Goal: Task Accomplishment & Management: Use online tool/utility

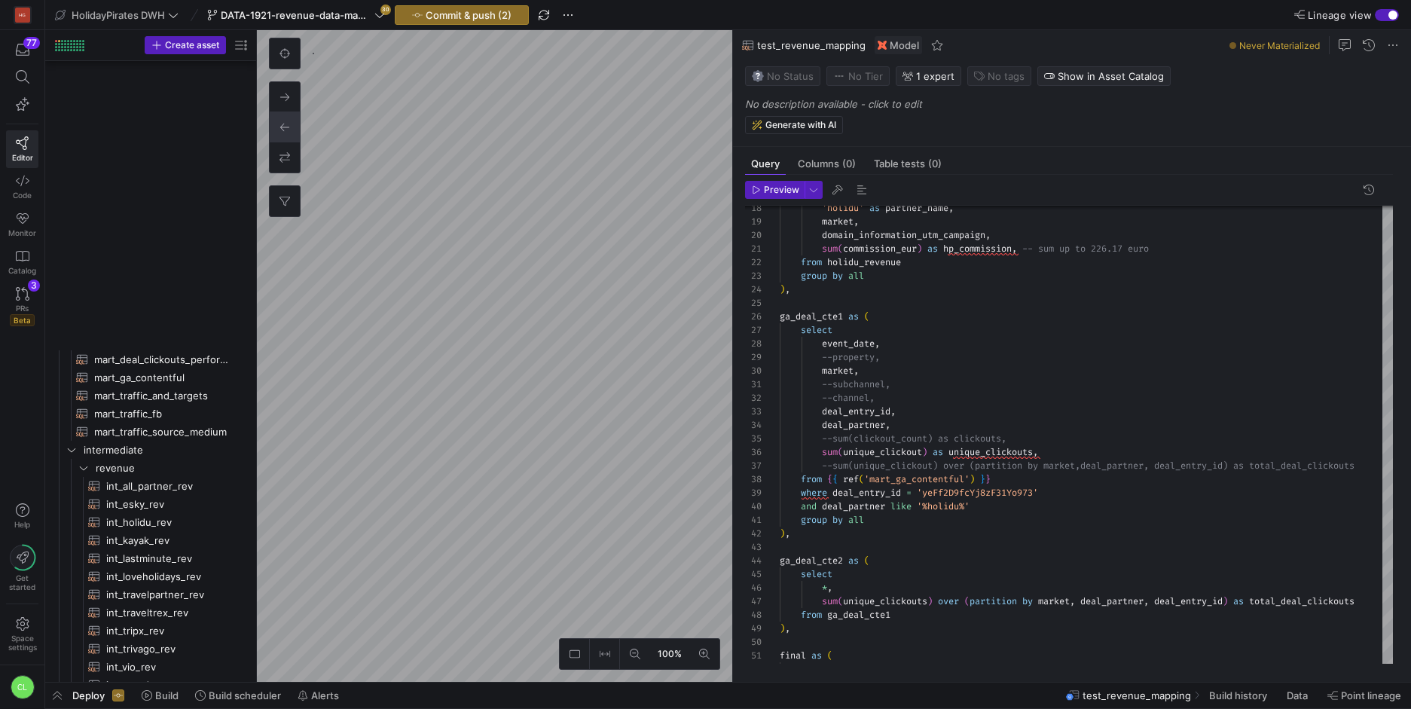
scroll to position [14, 103]
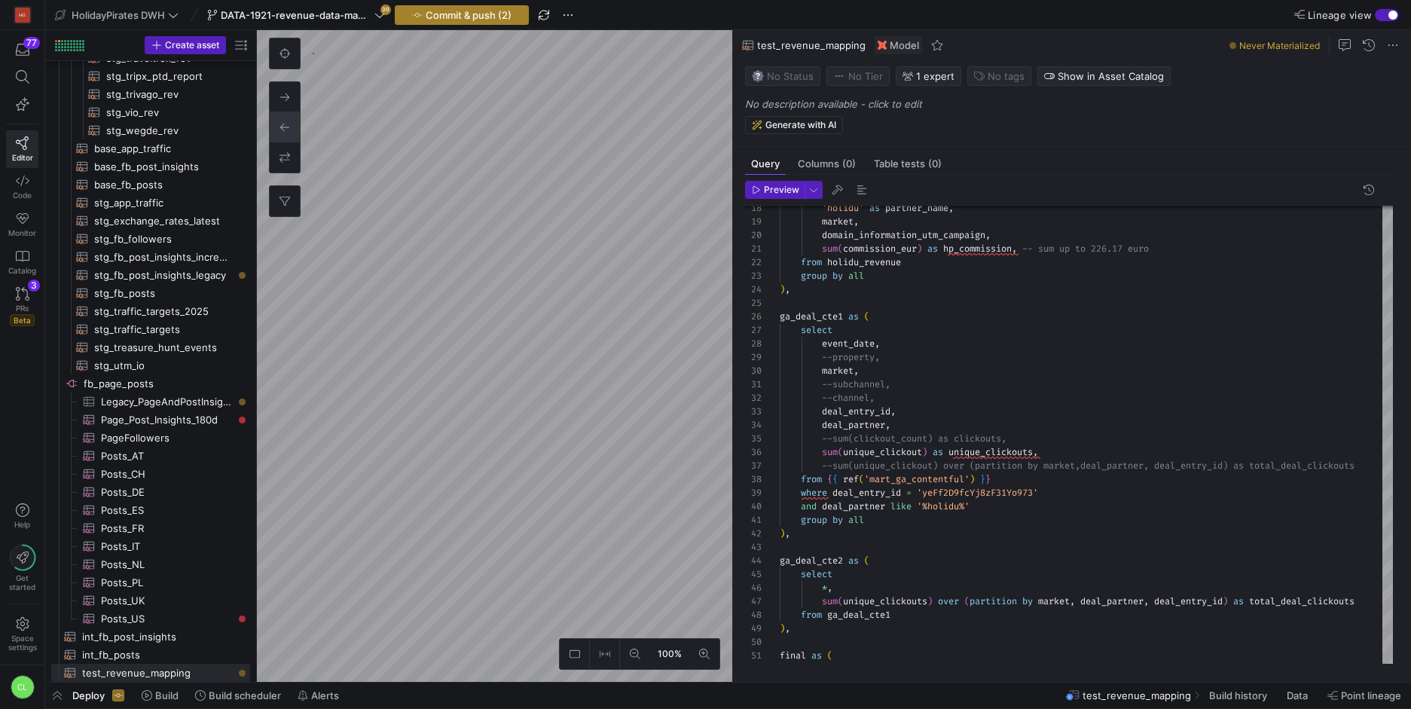
click at [439, 20] on span "button" at bounding box center [462, 15] width 133 height 18
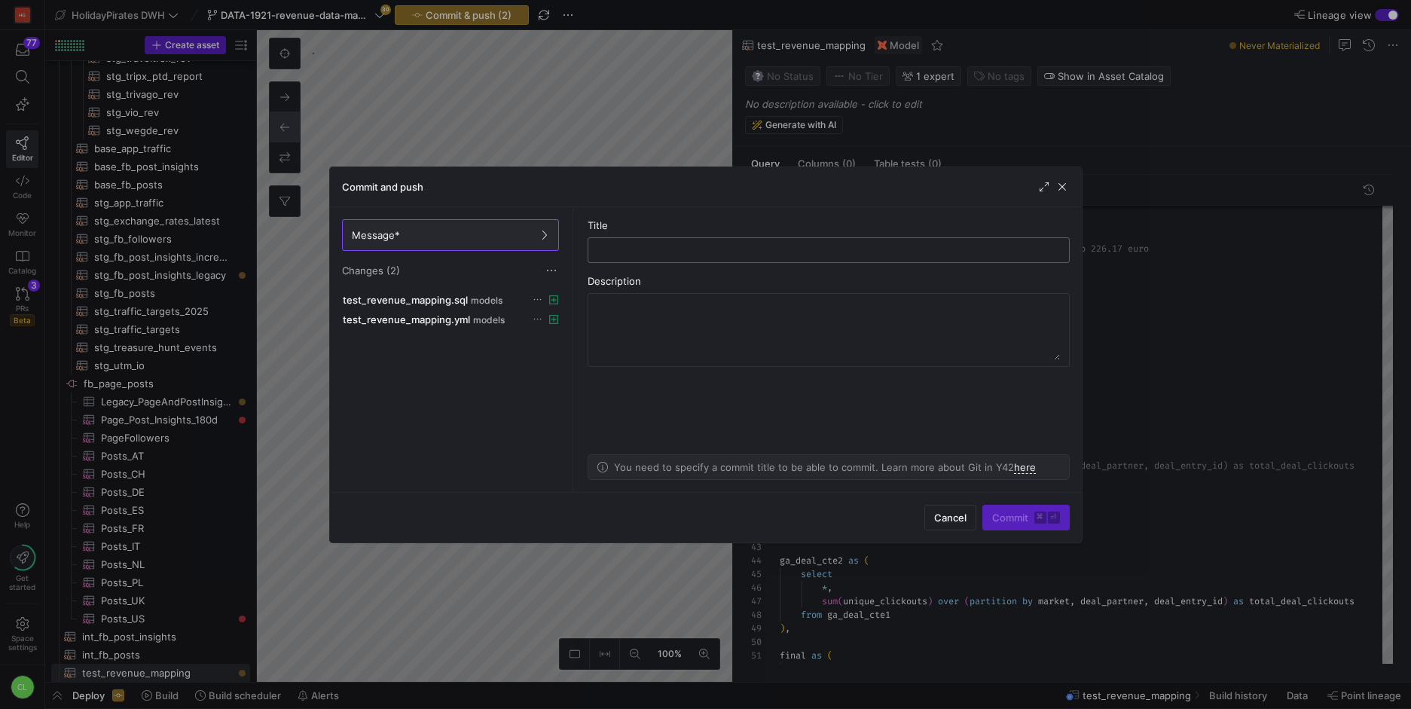
click at [638, 254] on input "text" at bounding box center [829, 250] width 457 height 12
type input "test data mapping"
click at [1013, 518] on span "Commit ⌘ ⏎" at bounding box center [1026, 518] width 68 height 12
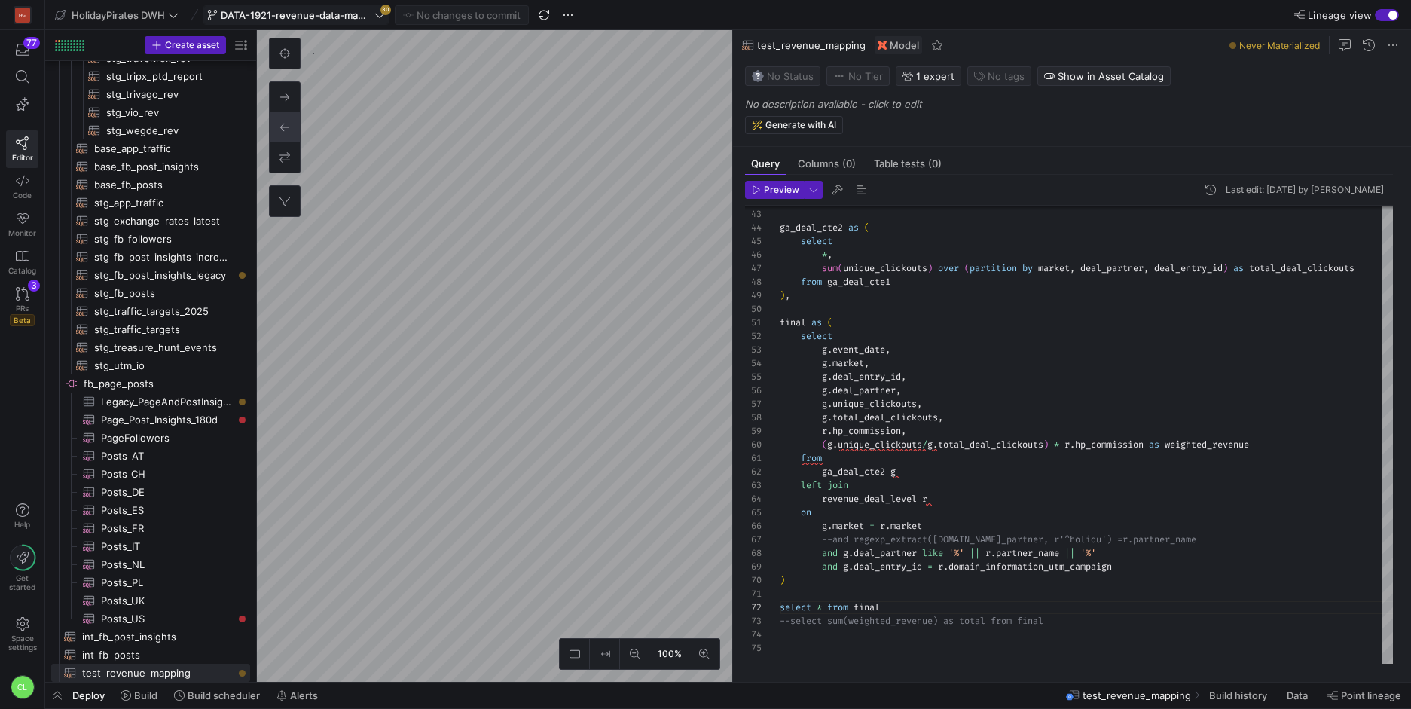
click at [365, 19] on span "DATA-1921-revenue-data-mapping" at bounding box center [296, 15] width 151 height 12
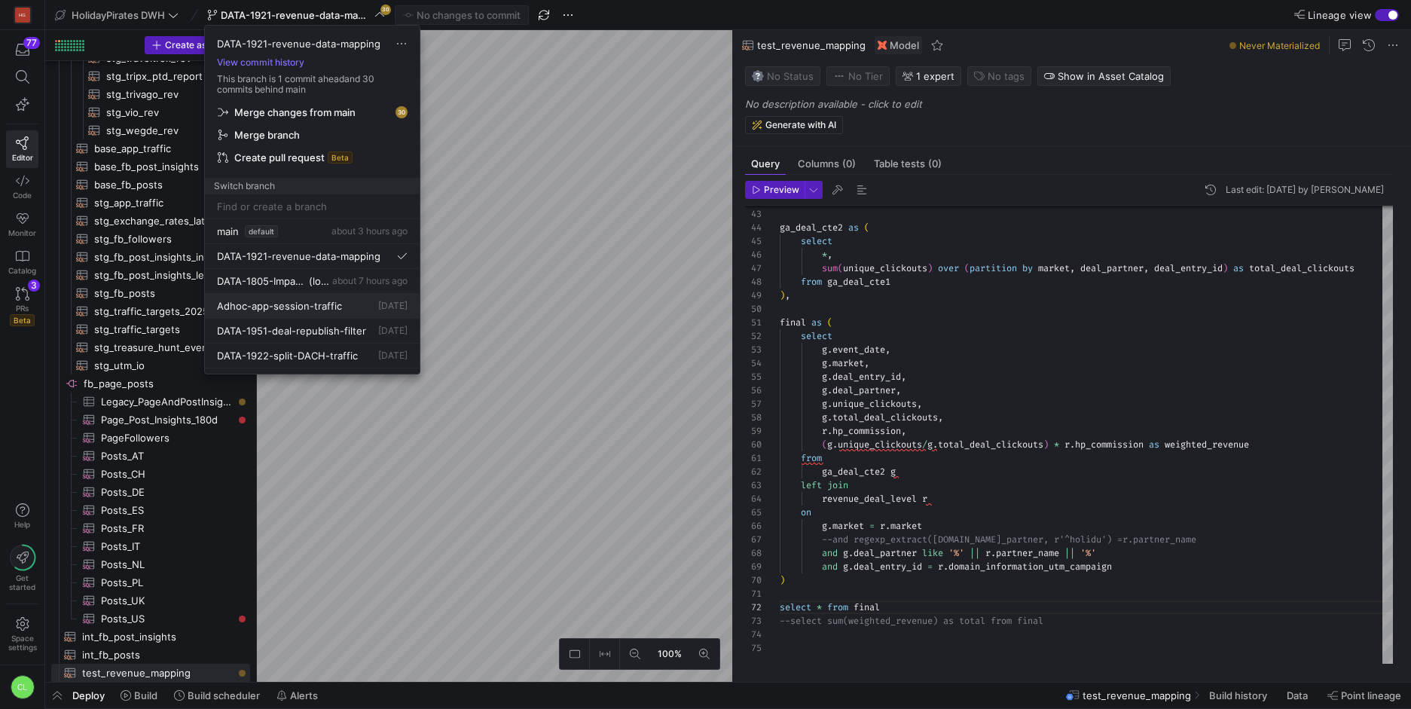
click at [346, 304] on div "Adhoc-app-session-traffic [DATE]" at bounding box center [312, 306] width 191 height 12
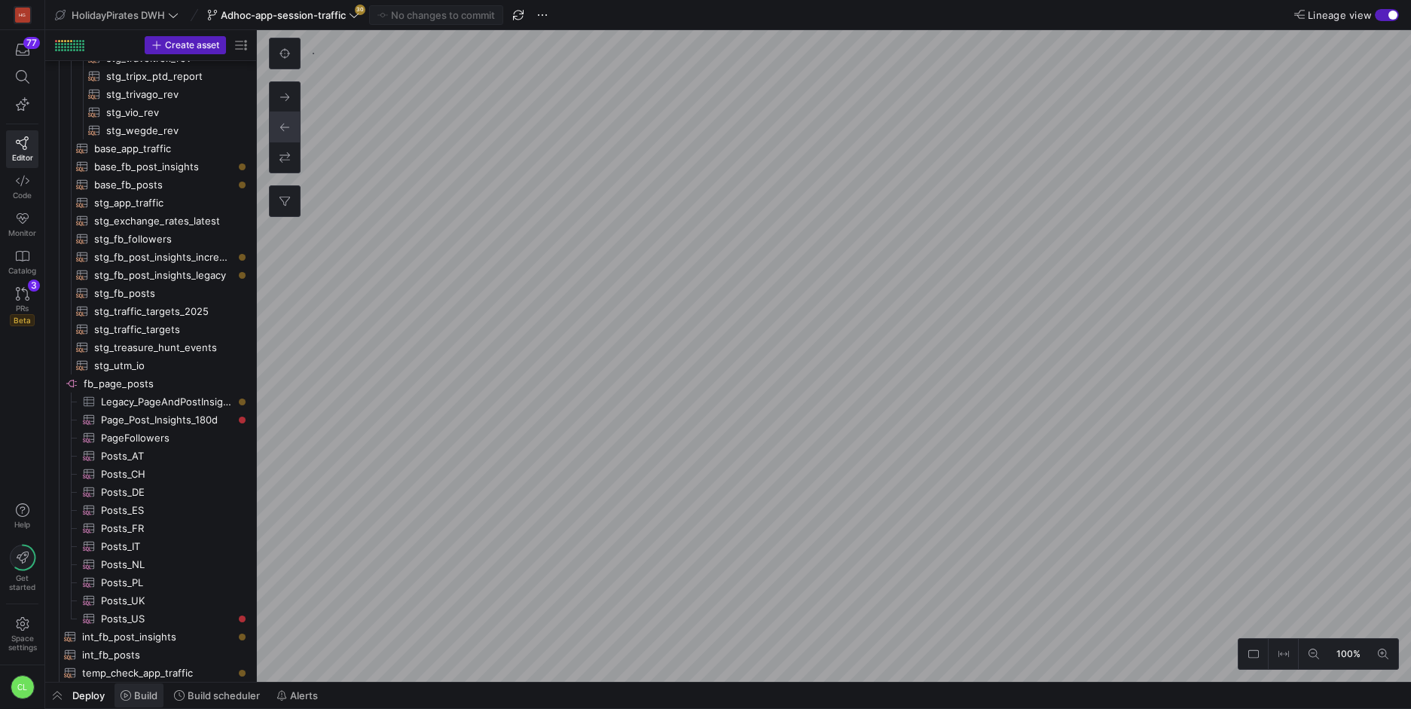
click at [145, 699] on span "Build" at bounding box center [145, 696] width 23 height 12
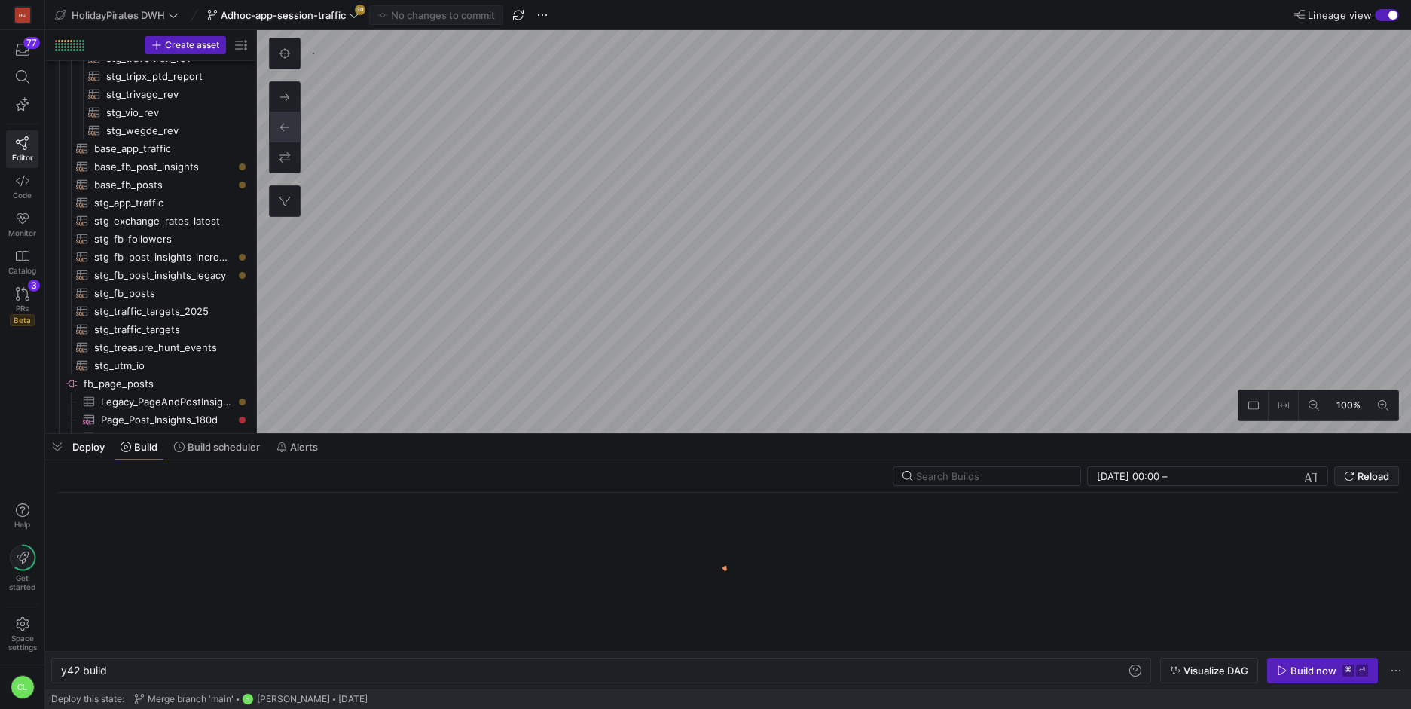
scroll to position [0, 45]
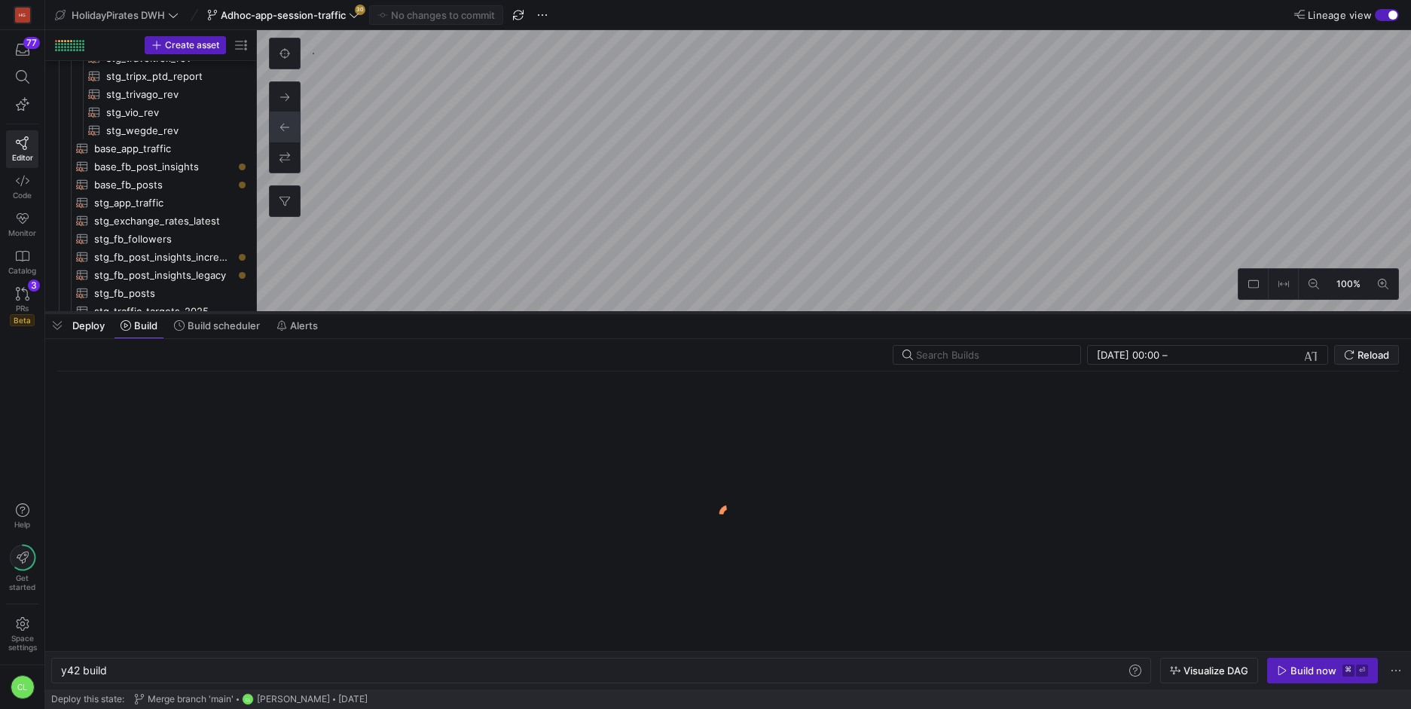
drag, startPoint x: 639, startPoint y: 436, endPoint x: 690, endPoint y: 242, distance: 200.3
click at [690, 310] on div at bounding box center [728, 313] width 1366 height 6
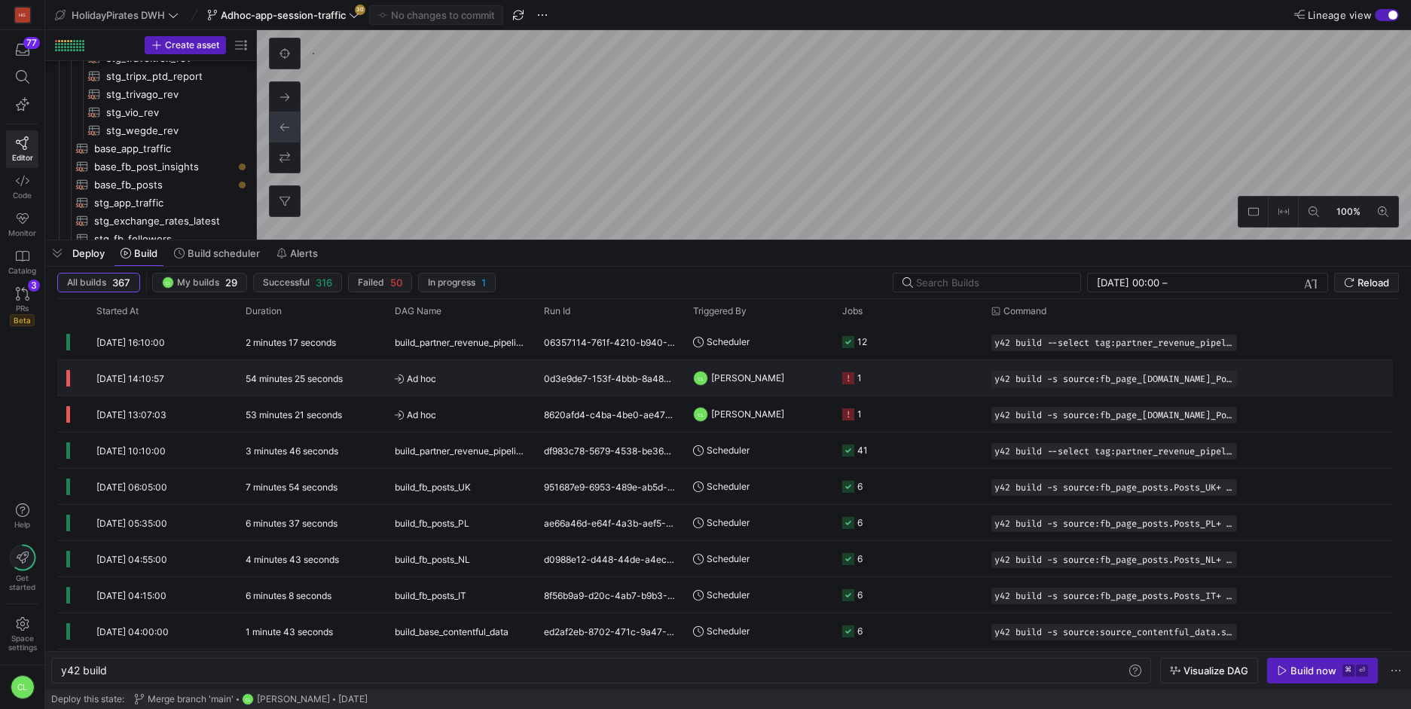
click at [576, 382] on div "0d3e9de7-153f-4bbb-8a48-3afb62cdcd3d" at bounding box center [609, 377] width 149 height 35
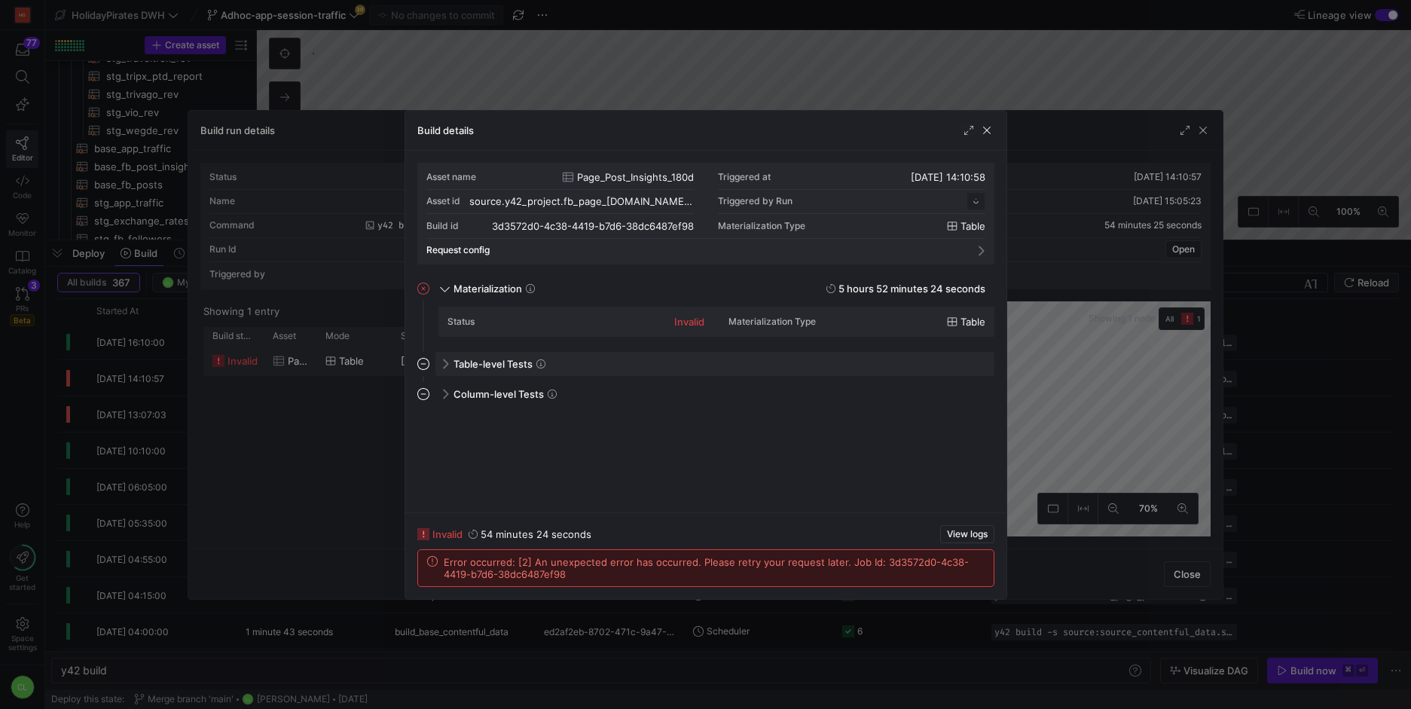
scroll to position [136, 0]
click at [990, 133] on span "button" at bounding box center [987, 130] width 15 height 15
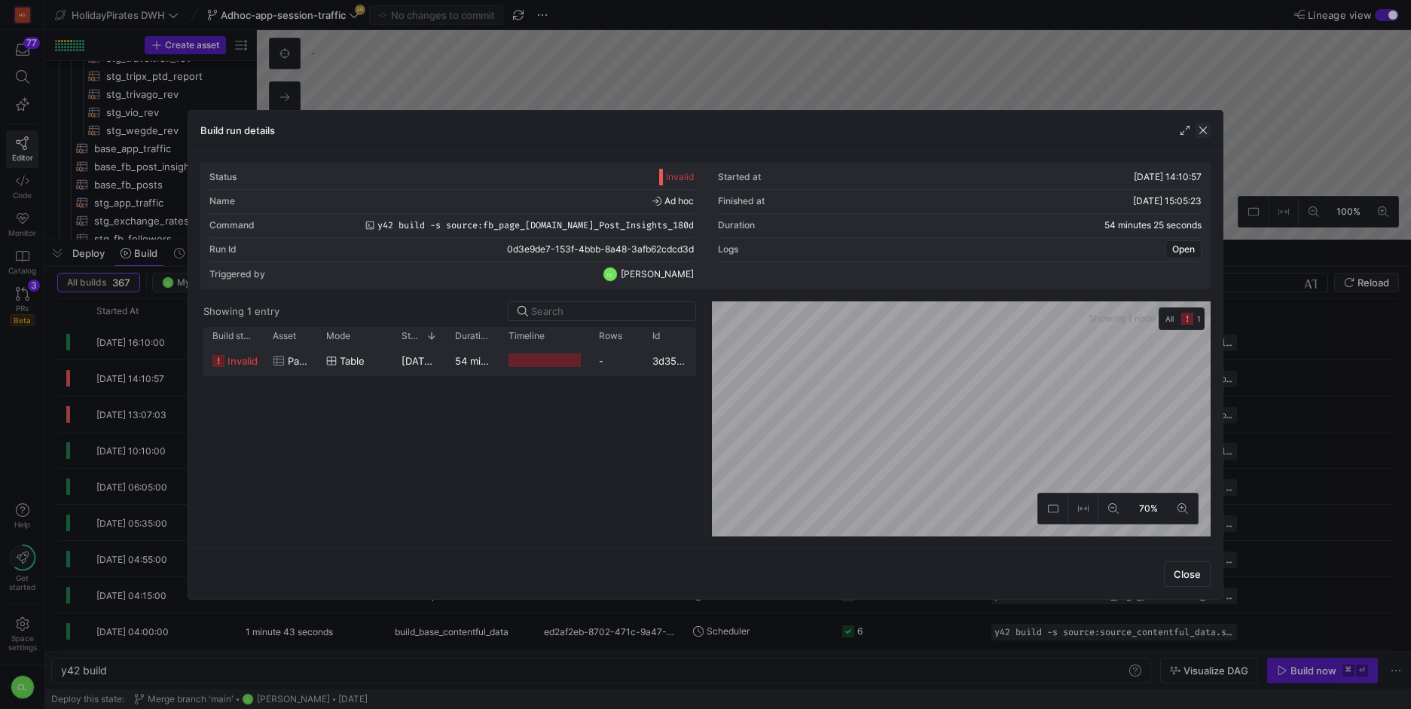
click at [1207, 133] on span "button" at bounding box center [1203, 130] width 15 height 15
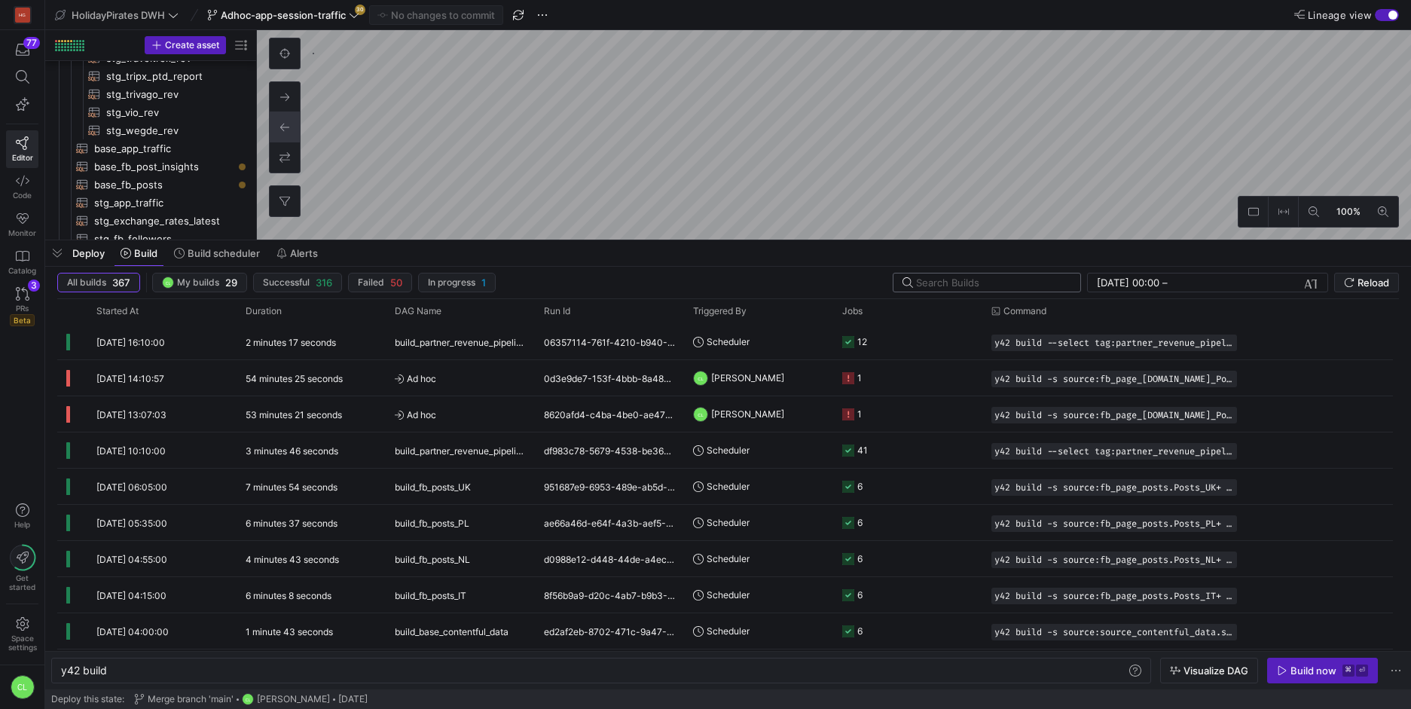
click at [1057, 283] on input "text" at bounding box center [992, 283] width 152 height 12
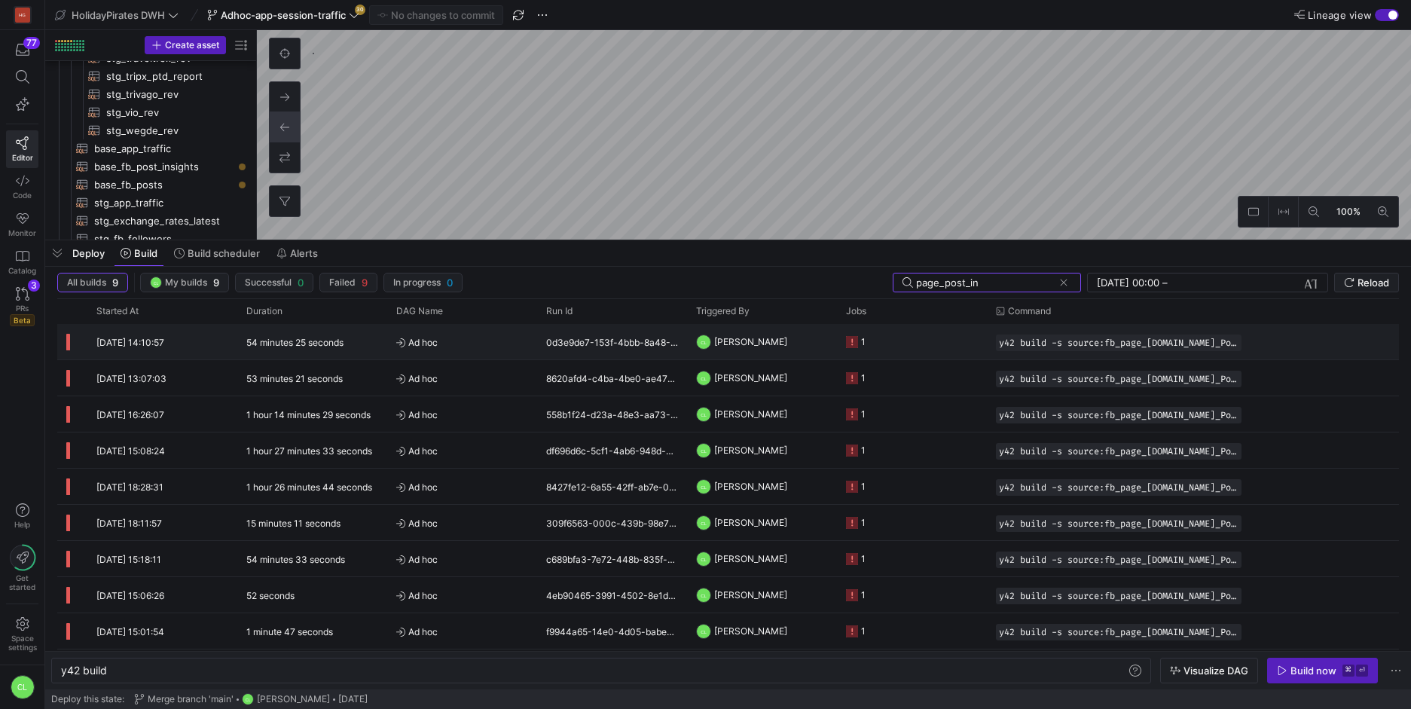
type input "page_post_in"
click at [769, 345] on span "[PERSON_NAME]" at bounding box center [750, 341] width 73 height 35
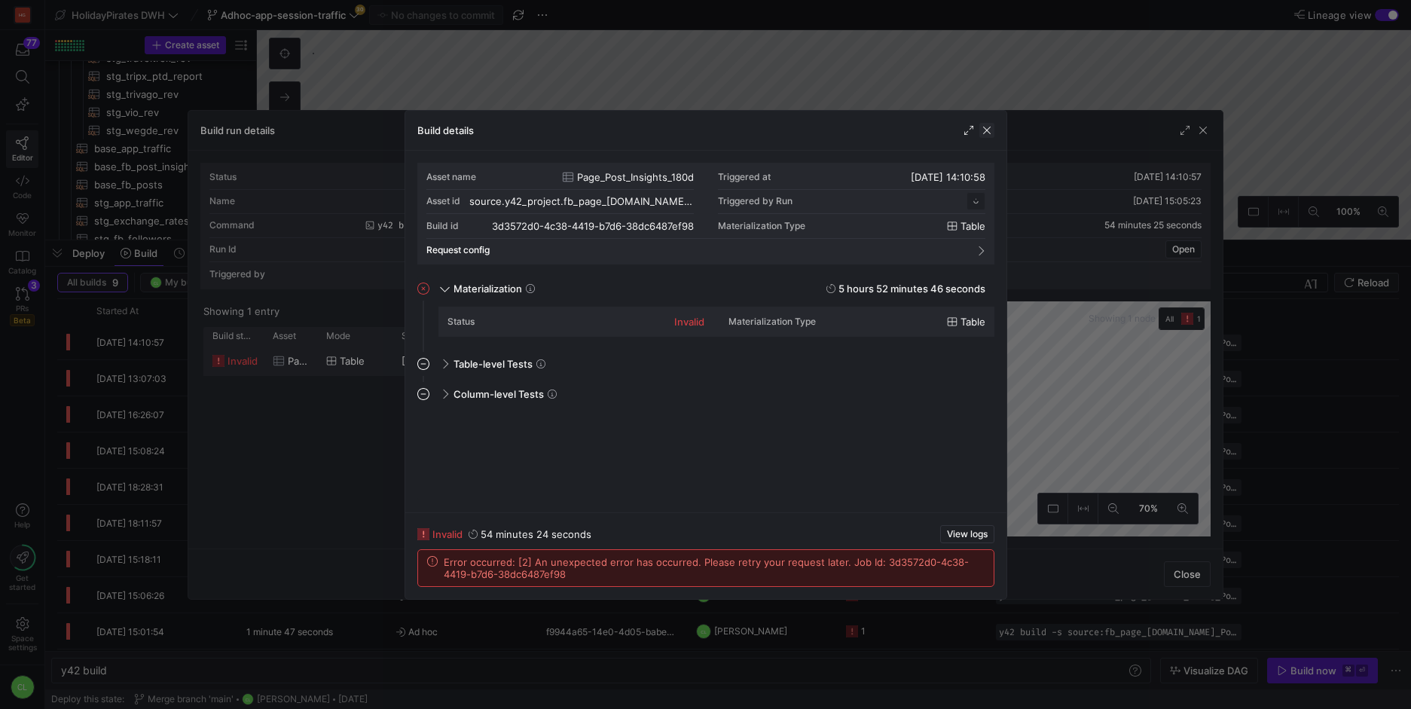
click at [989, 127] on span "button" at bounding box center [987, 130] width 15 height 15
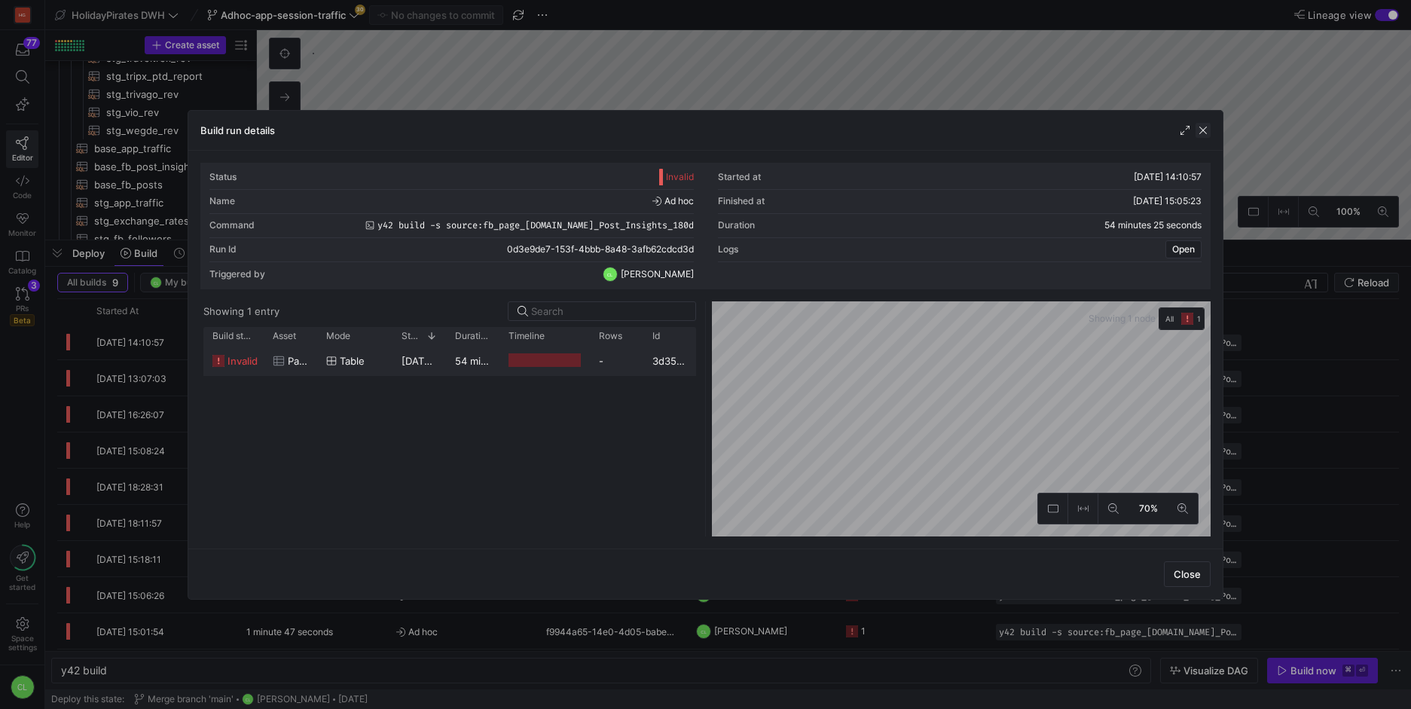
click at [1208, 131] on span "button" at bounding box center [1203, 130] width 15 height 15
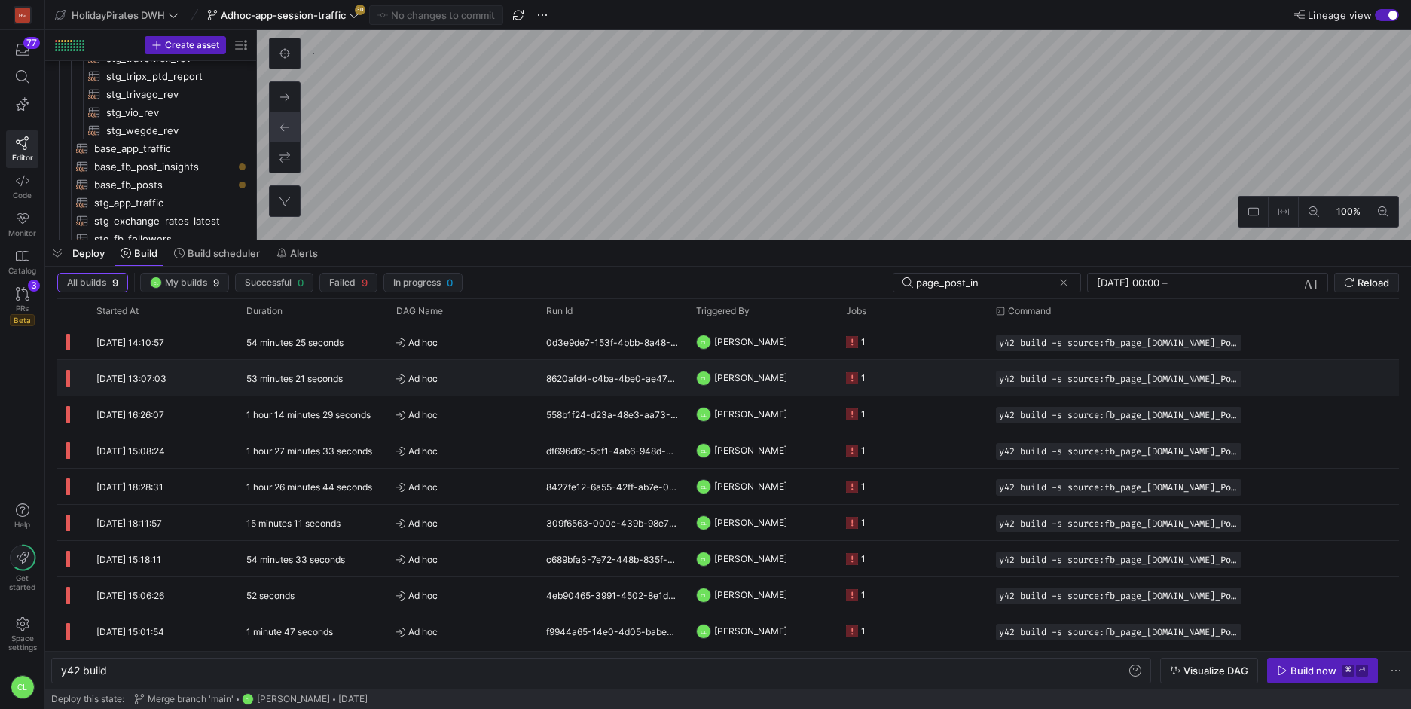
click at [912, 384] on y42-job-status-cell-renderer "1" at bounding box center [912, 378] width 132 height 34
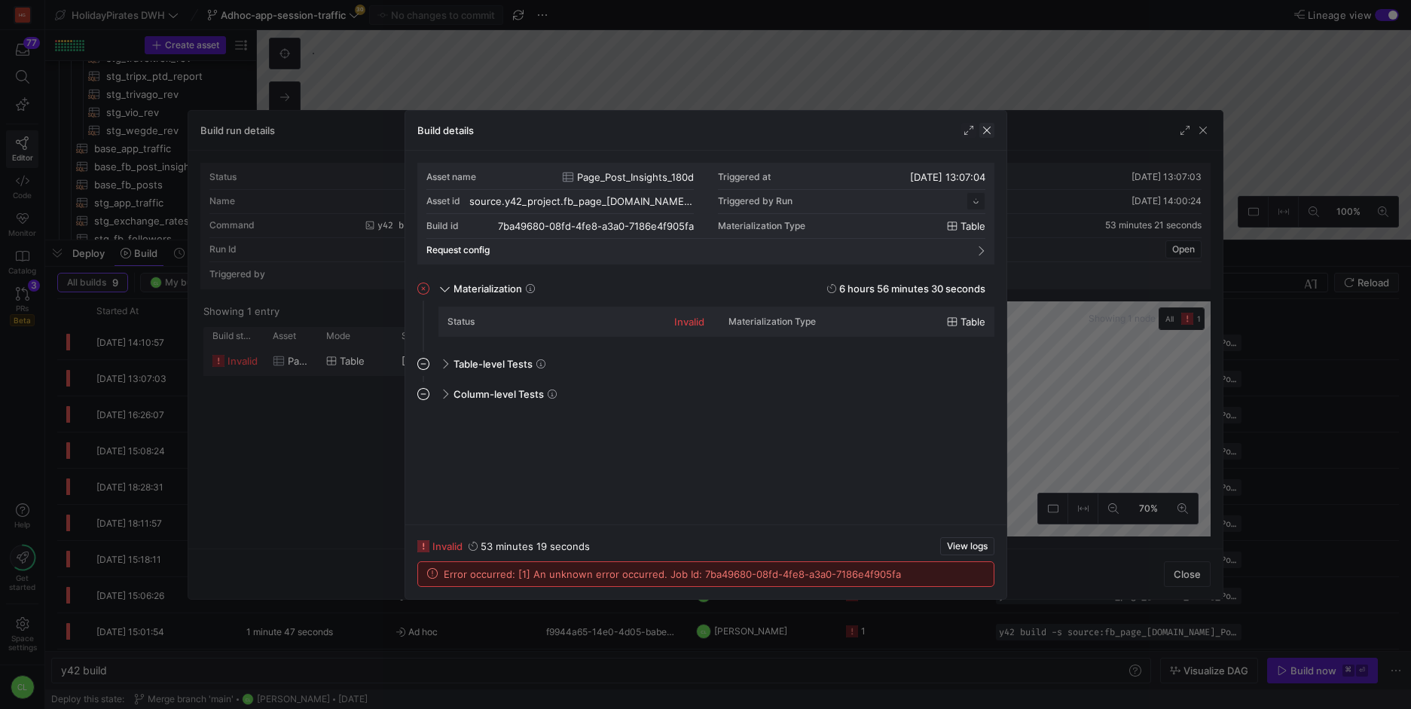
click at [989, 127] on span "button" at bounding box center [987, 130] width 15 height 15
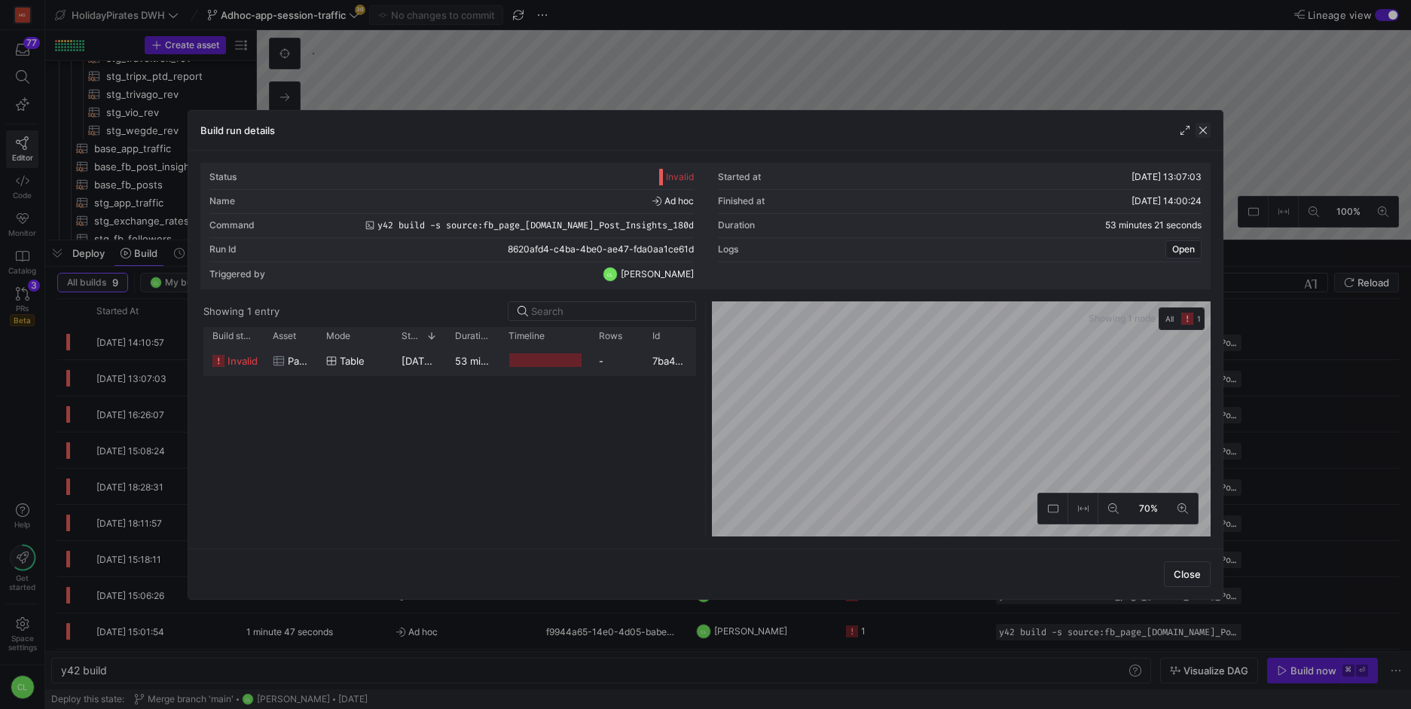
click at [1206, 129] on span "button" at bounding box center [1203, 130] width 15 height 15
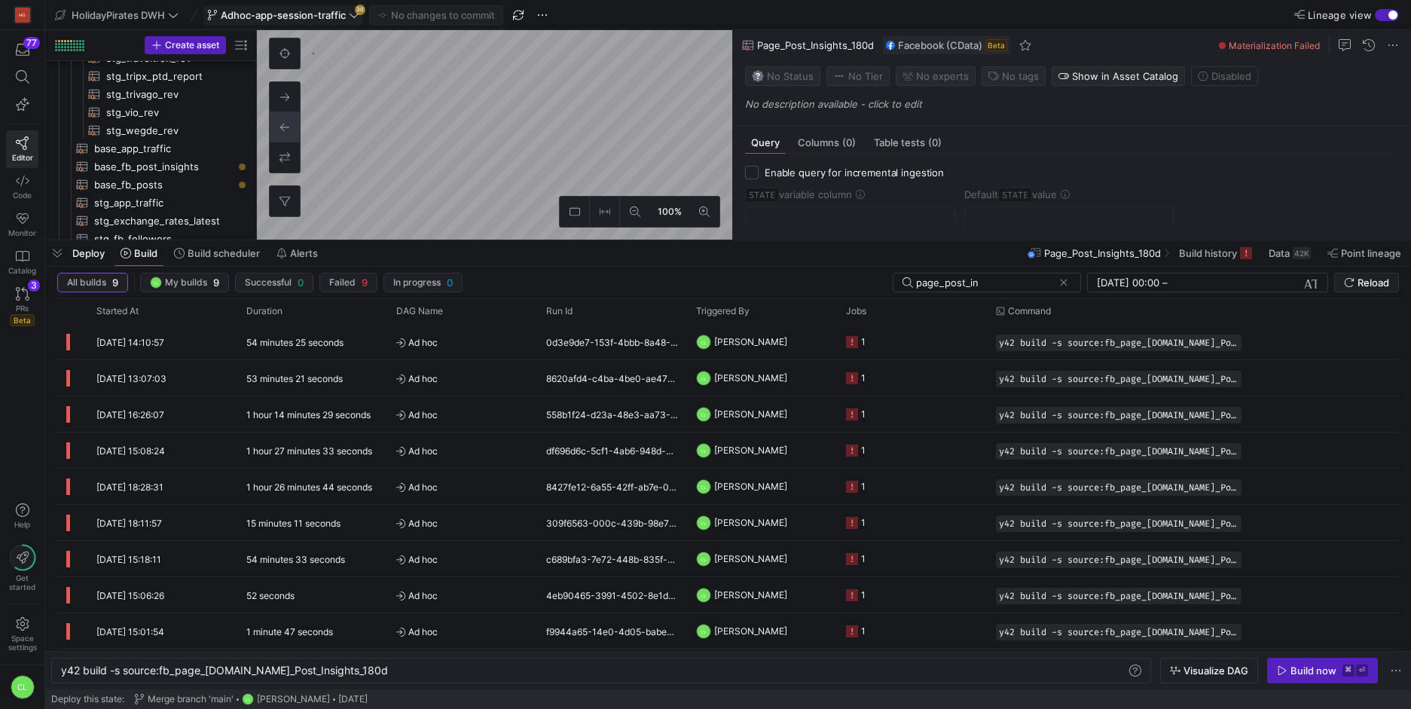
type textarea "y42 build -s source:fb_page_[DOMAIN_NAME]_Post_Insights_180d"
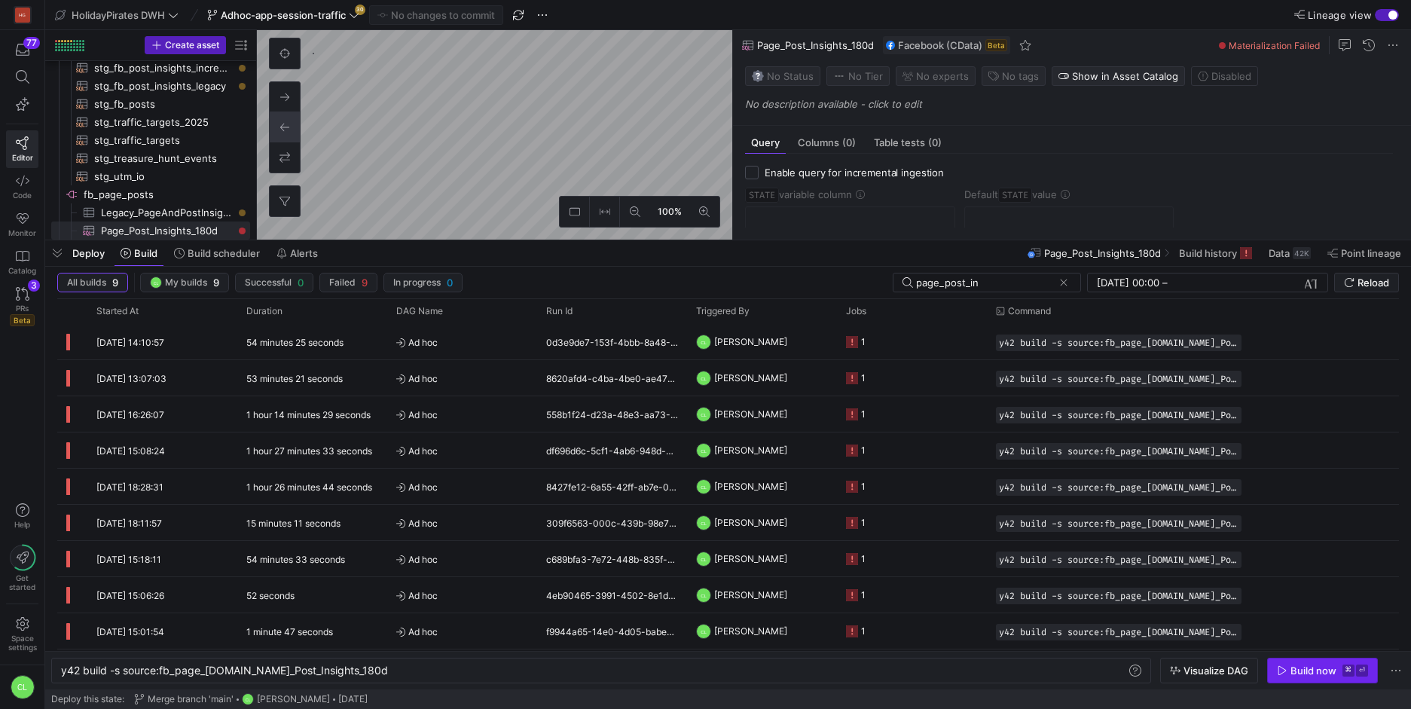
click at [1304, 675] on div "Build now" at bounding box center [1314, 671] width 46 height 12
